Goal: Complete application form

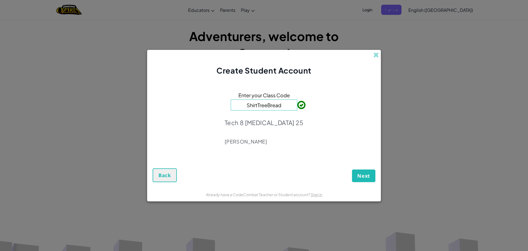
click at [282, 104] on input "ShirtTreeBread" at bounding box center [264, 104] width 67 height 11
type input "S"
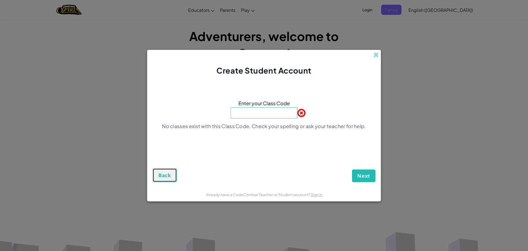
click at [158, 179] on button "Back" at bounding box center [165, 175] width 24 height 14
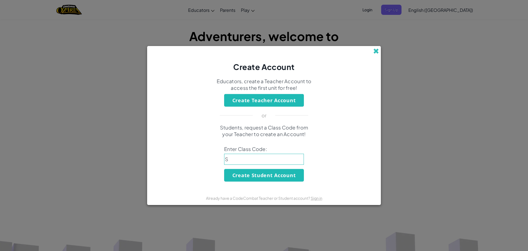
click at [375, 50] on span at bounding box center [376, 51] width 6 height 6
